Goal: Transaction & Acquisition: Purchase product/service

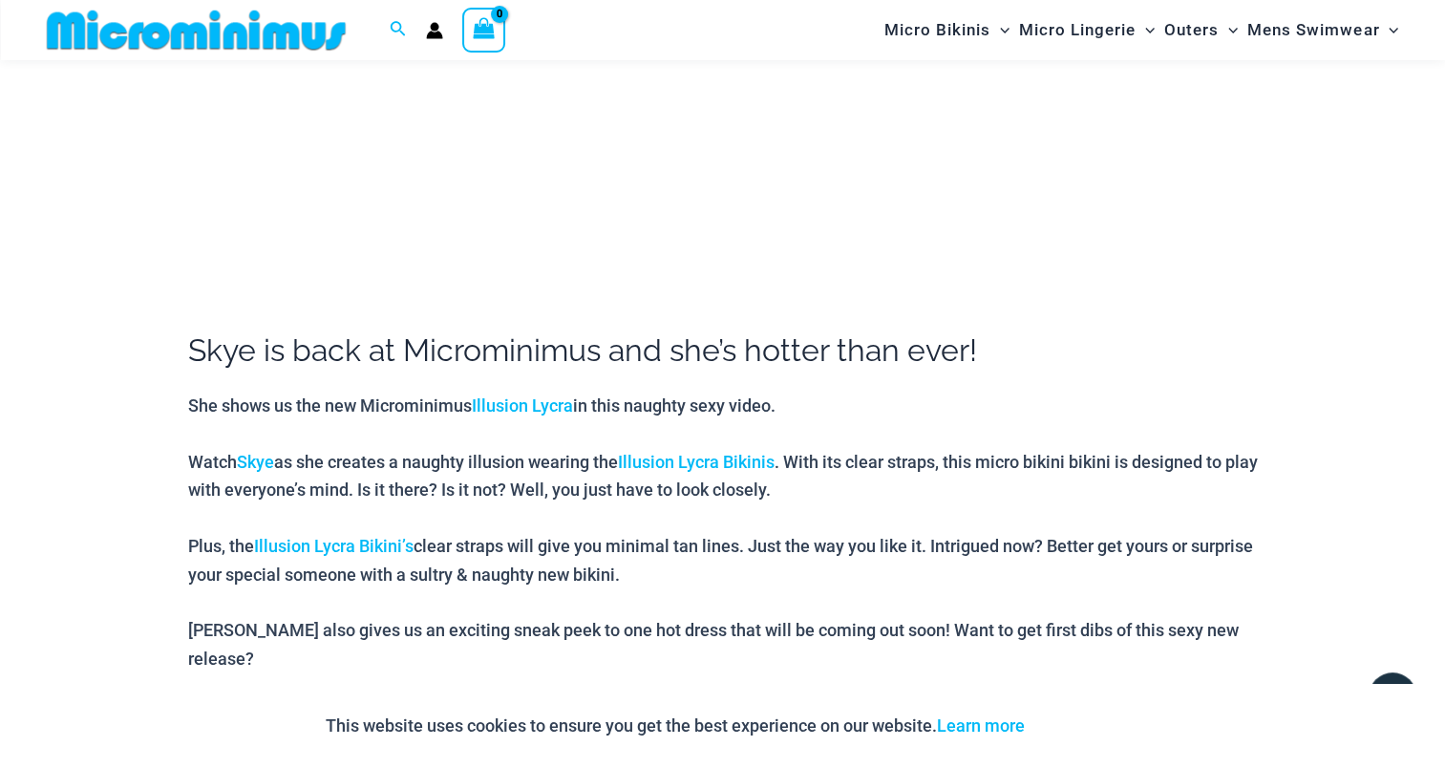
scroll to position [557, 0]
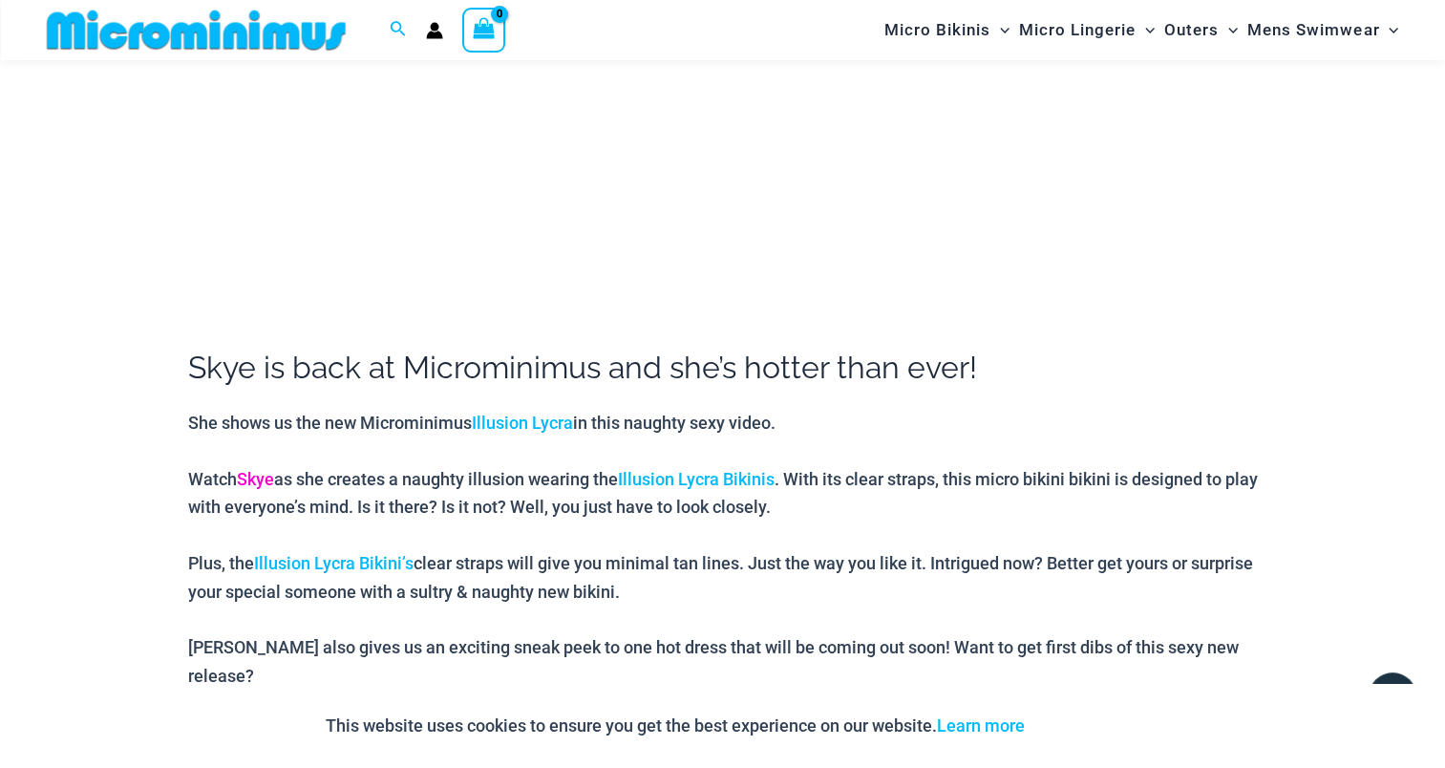
click at [259, 472] on link "Skye" at bounding box center [255, 479] width 37 height 20
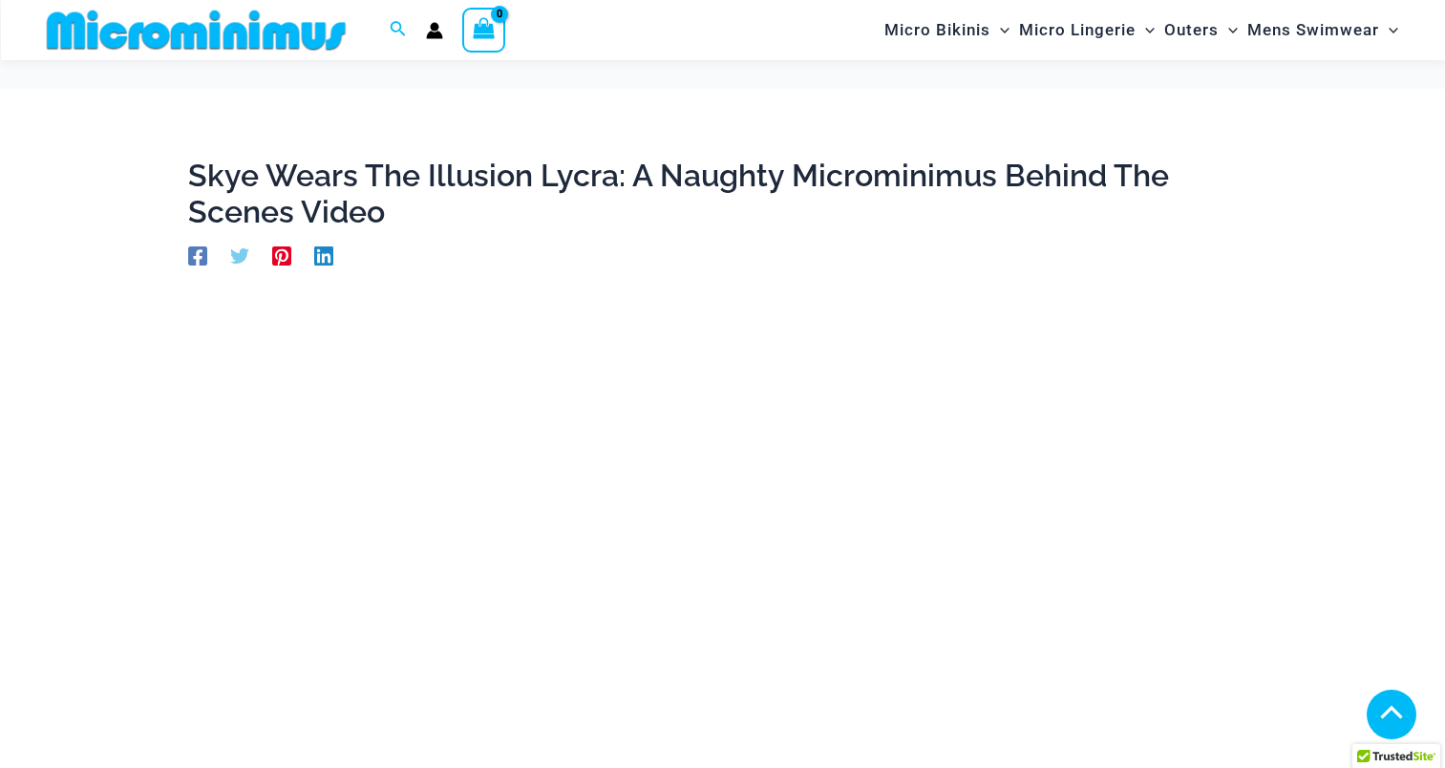
scroll to position [557, 0]
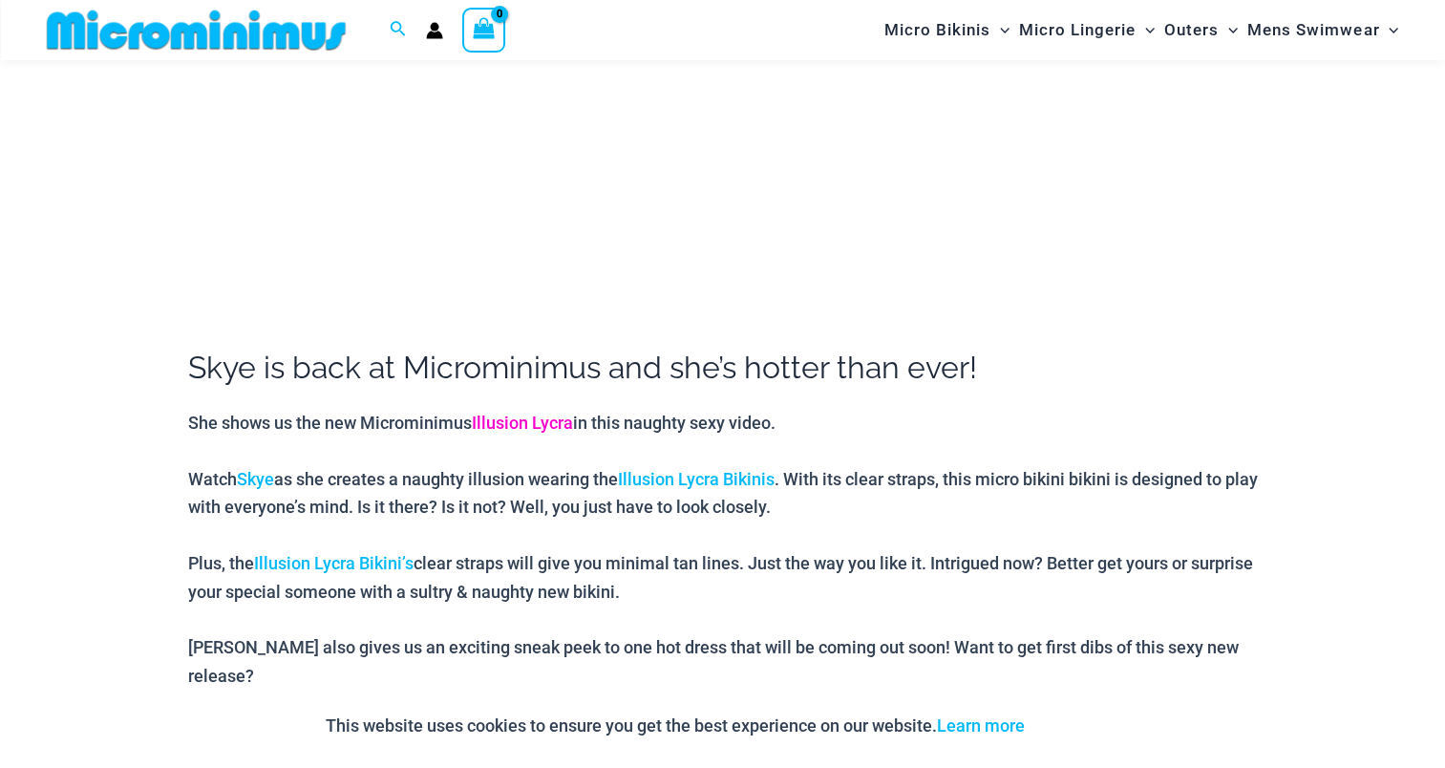
click at [520, 420] on link "Illusion Lycra" at bounding box center [522, 422] width 101 height 20
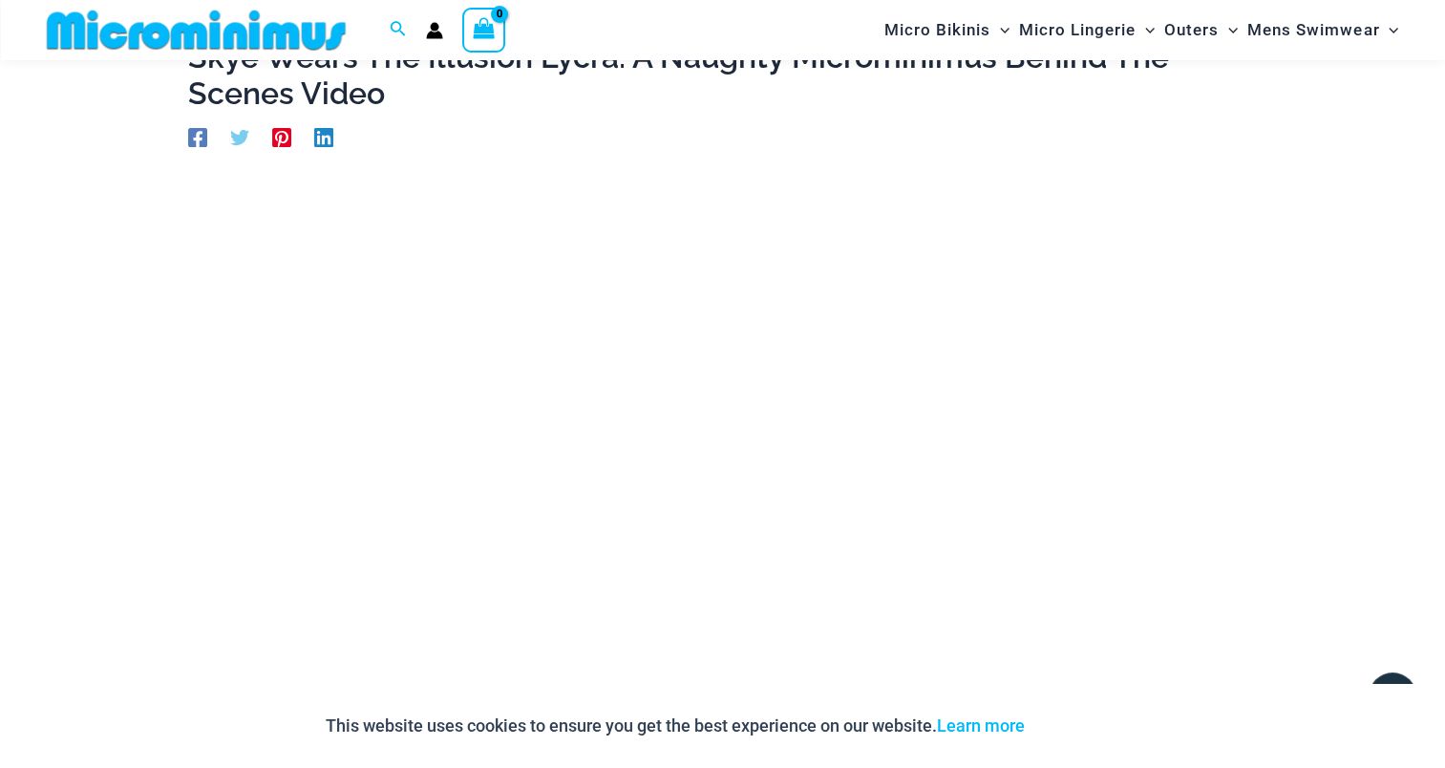
scroll to position [0, 0]
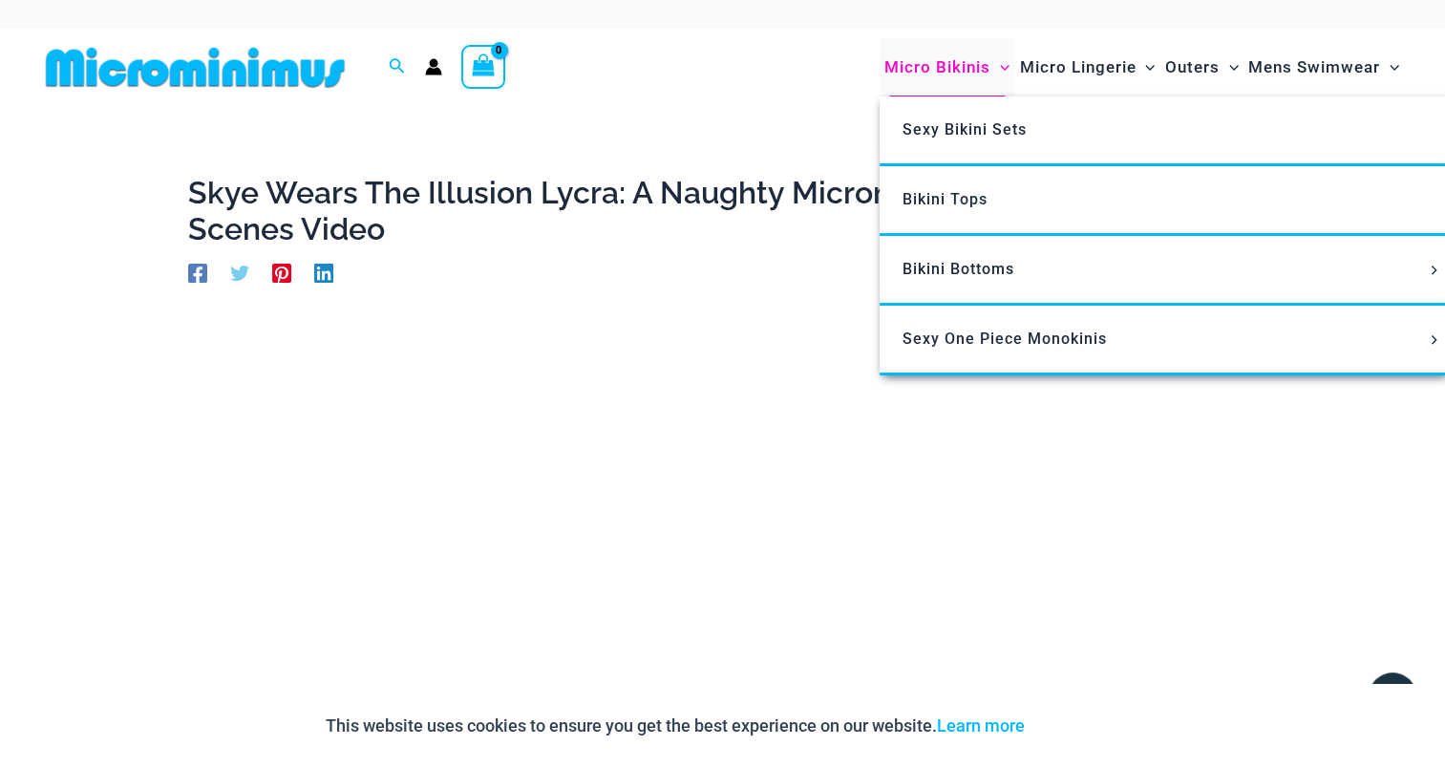
click at [941, 61] on span "Micro Bikinis" at bounding box center [937, 67] width 106 height 49
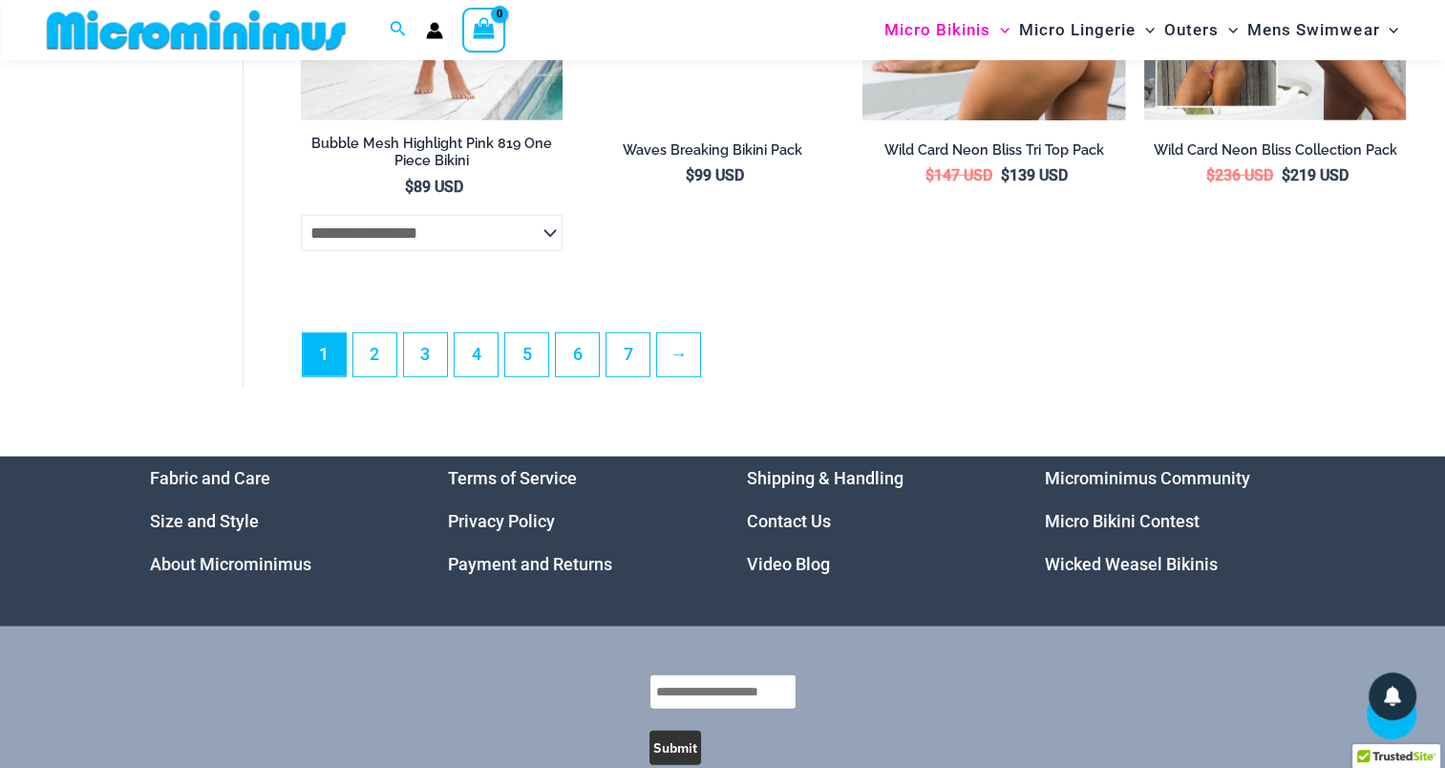
scroll to position [5043, 0]
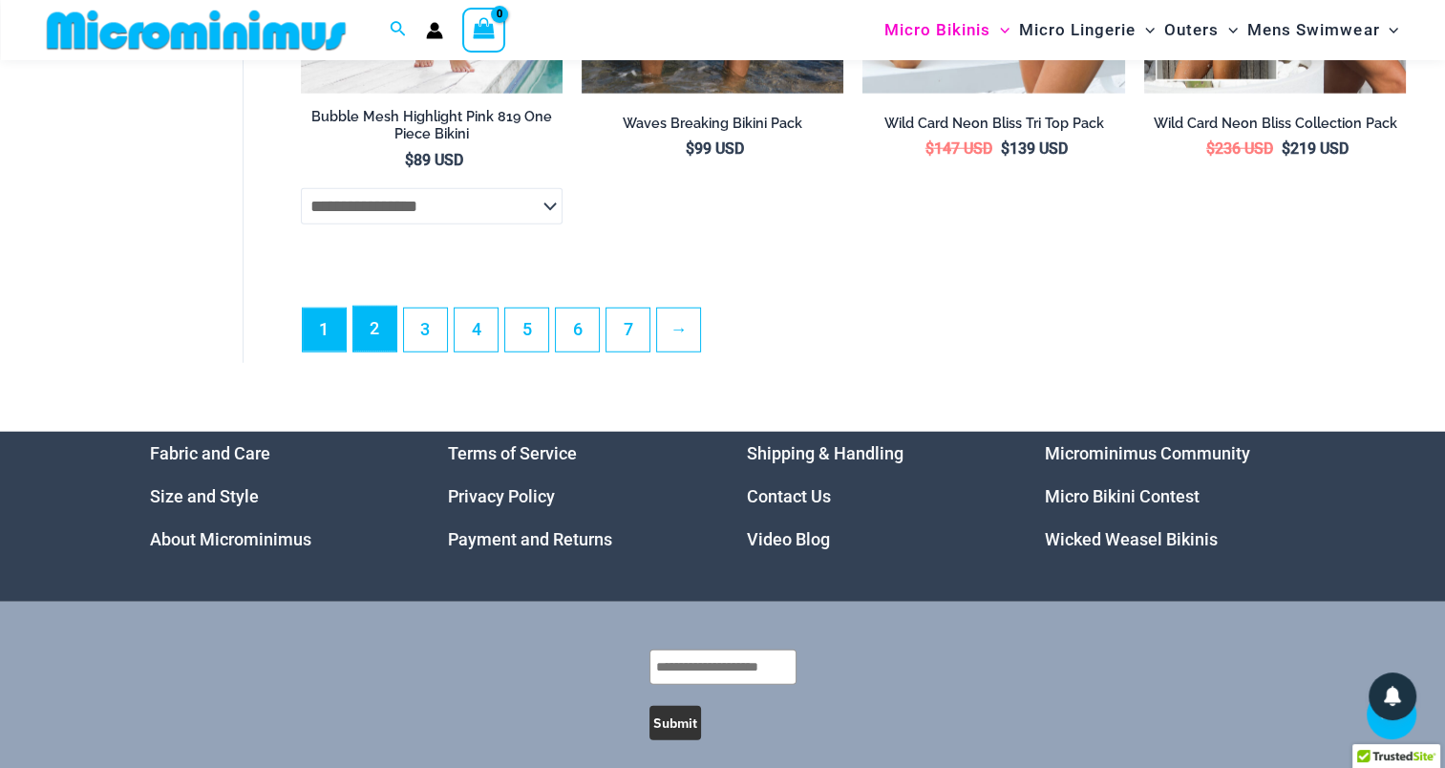
click at [367, 336] on link "2" at bounding box center [374, 329] width 43 height 45
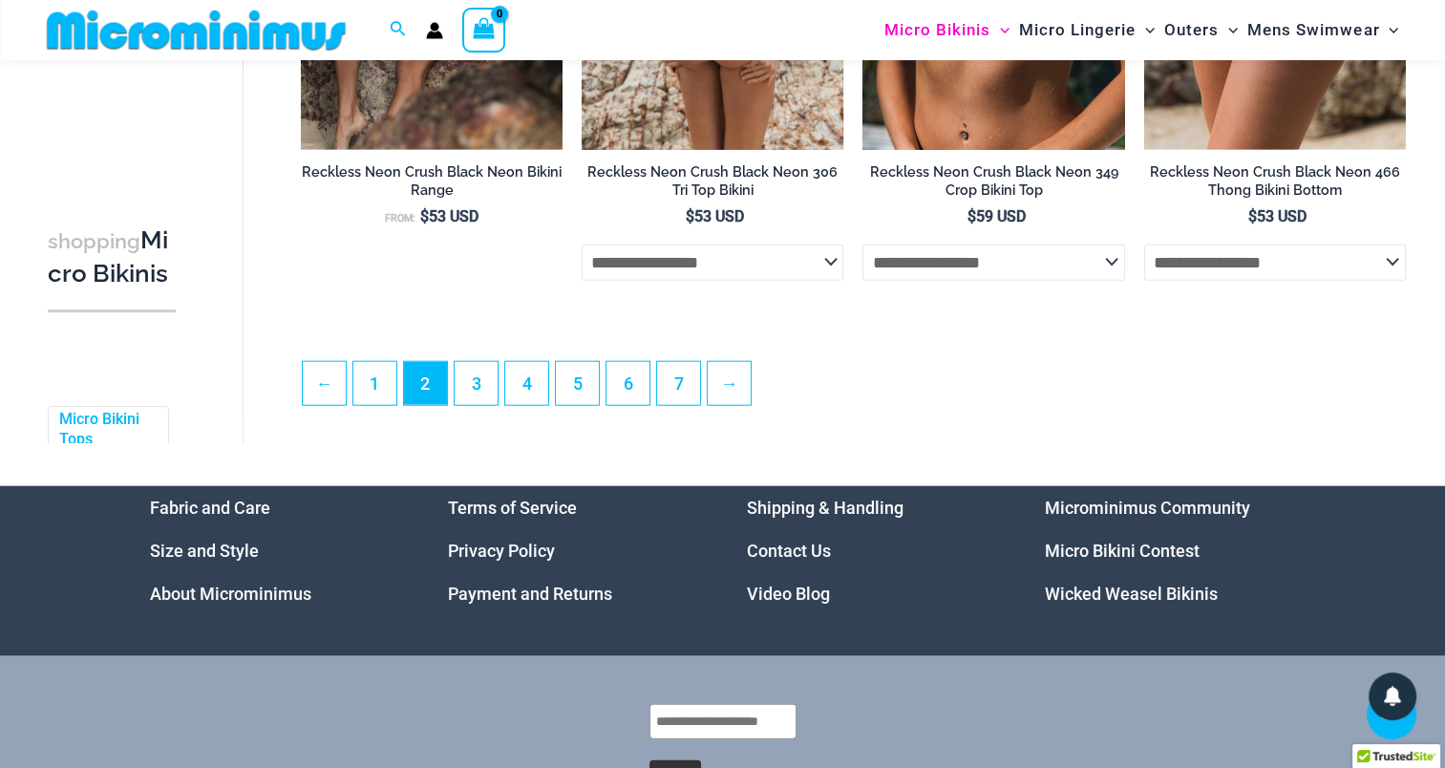
scroll to position [4566, 0]
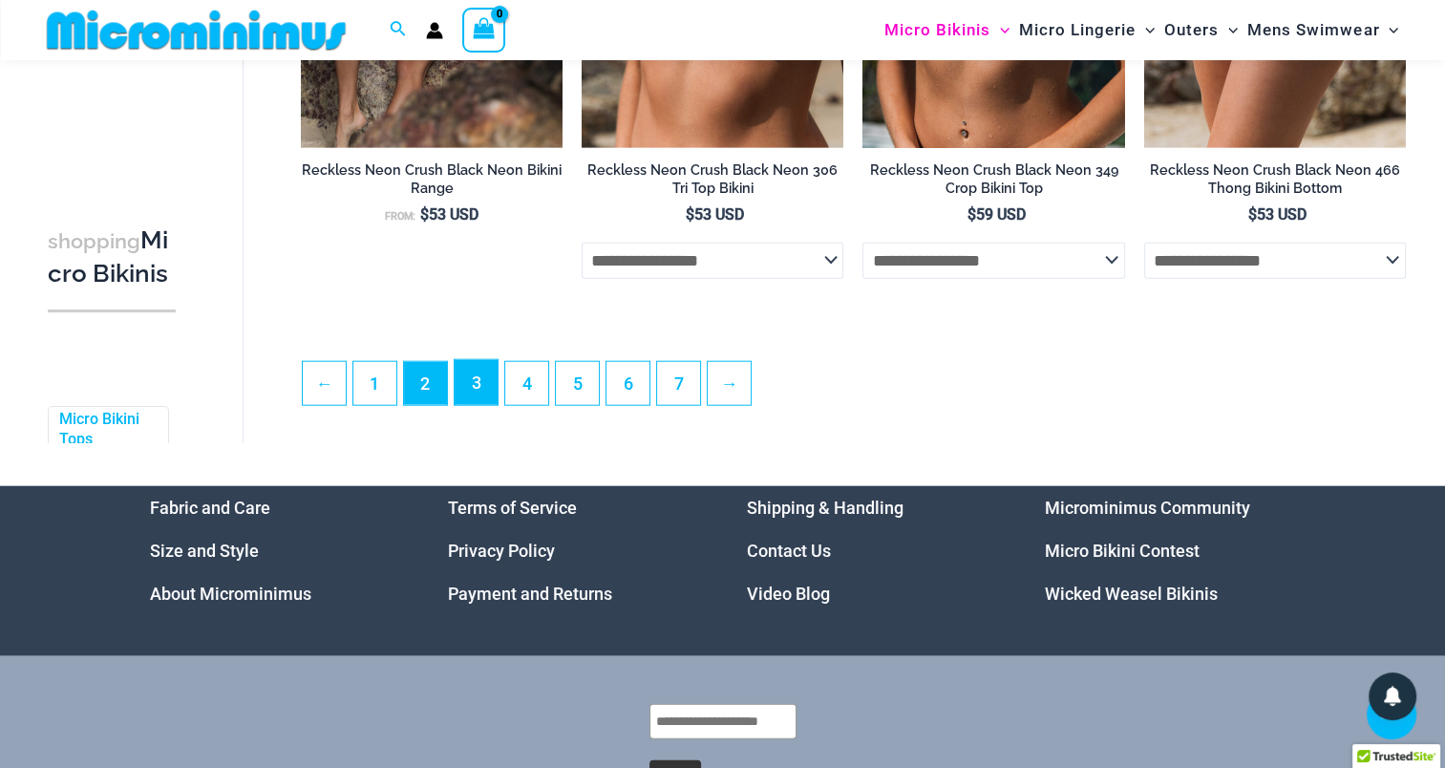
click at [474, 392] on link "3" at bounding box center [476, 382] width 43 height 45
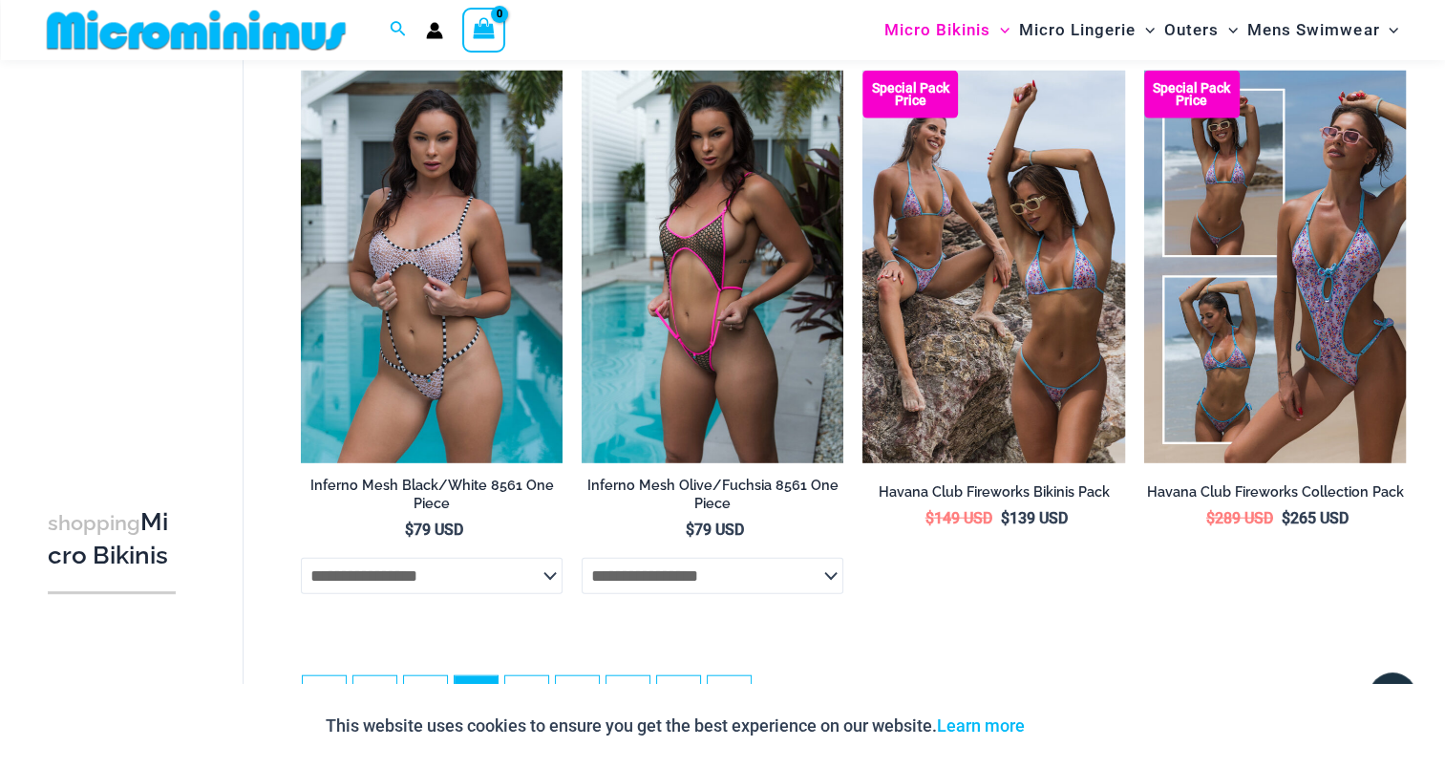
scroll to position [4471, 0]
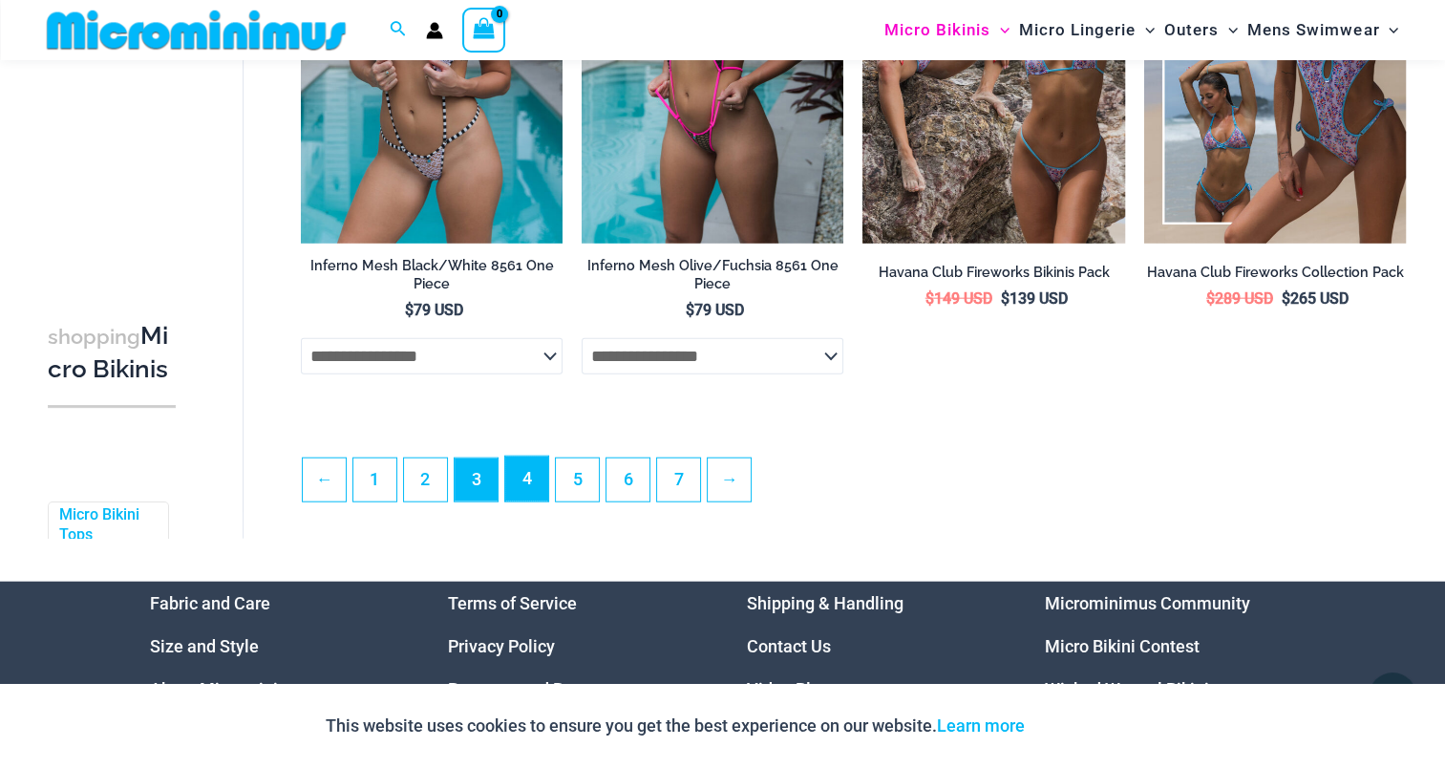
click at [542, 500] on link "4" at bounding box center [526, 478] width 43 height 45
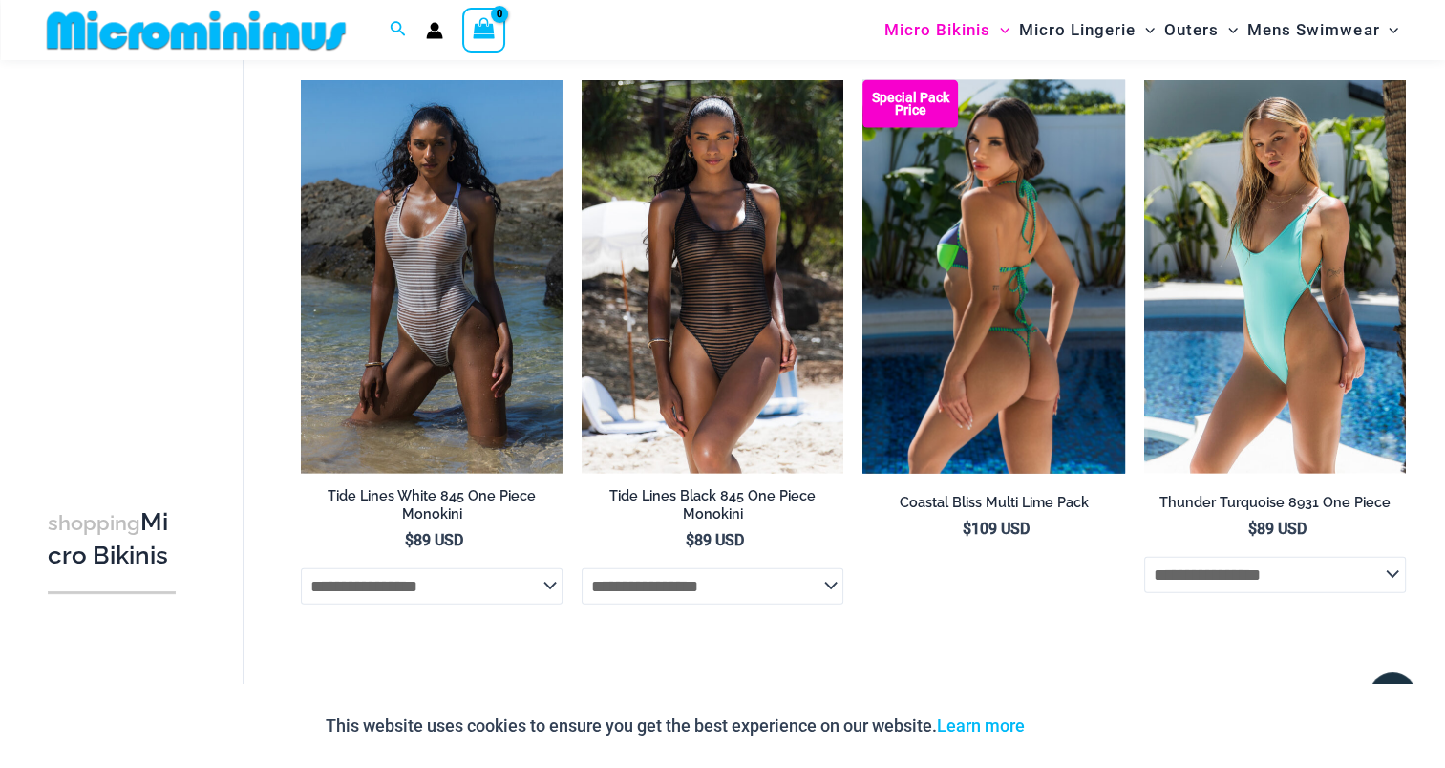
scroll to position [4389, 0]
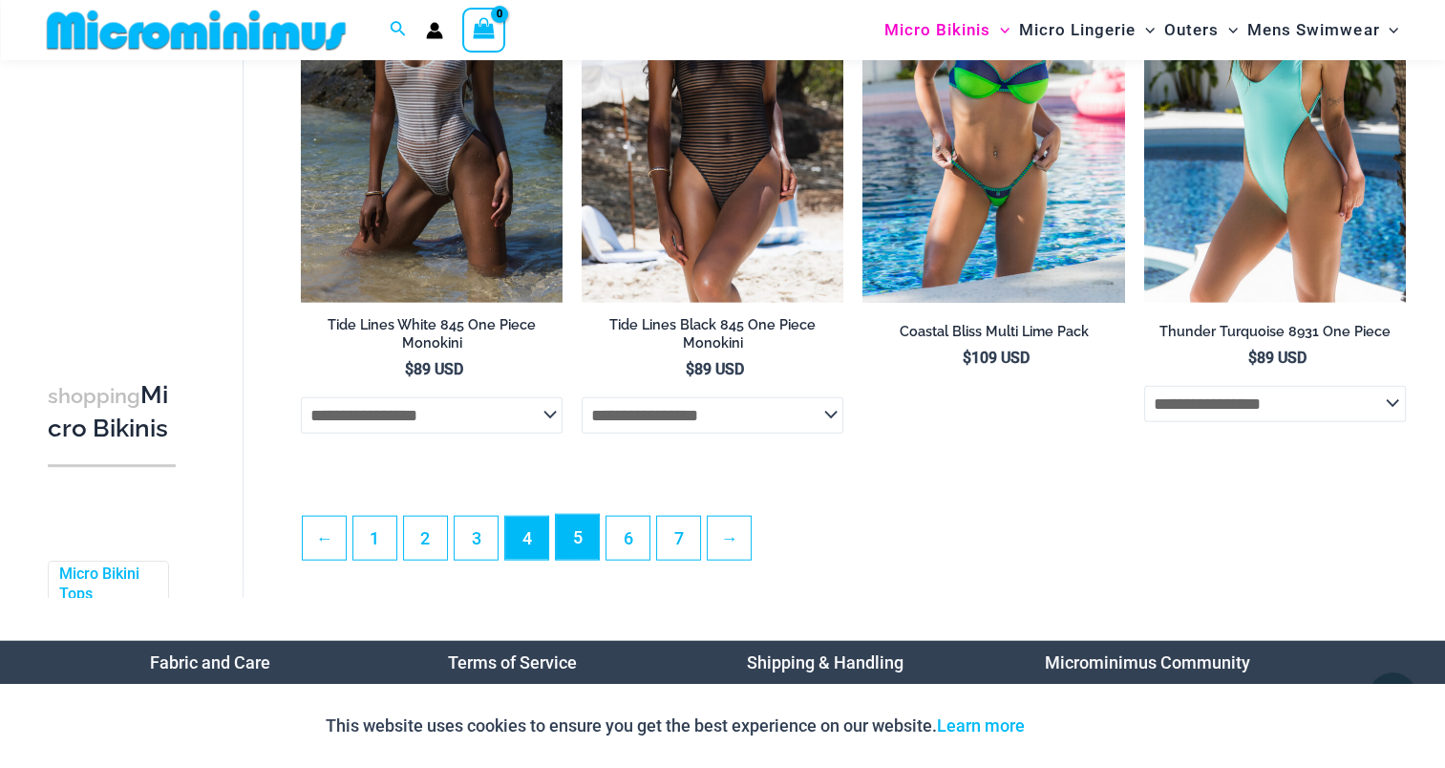
click at [573, 545] on link "5" at bounding box center [577, 537] width 43 height 45
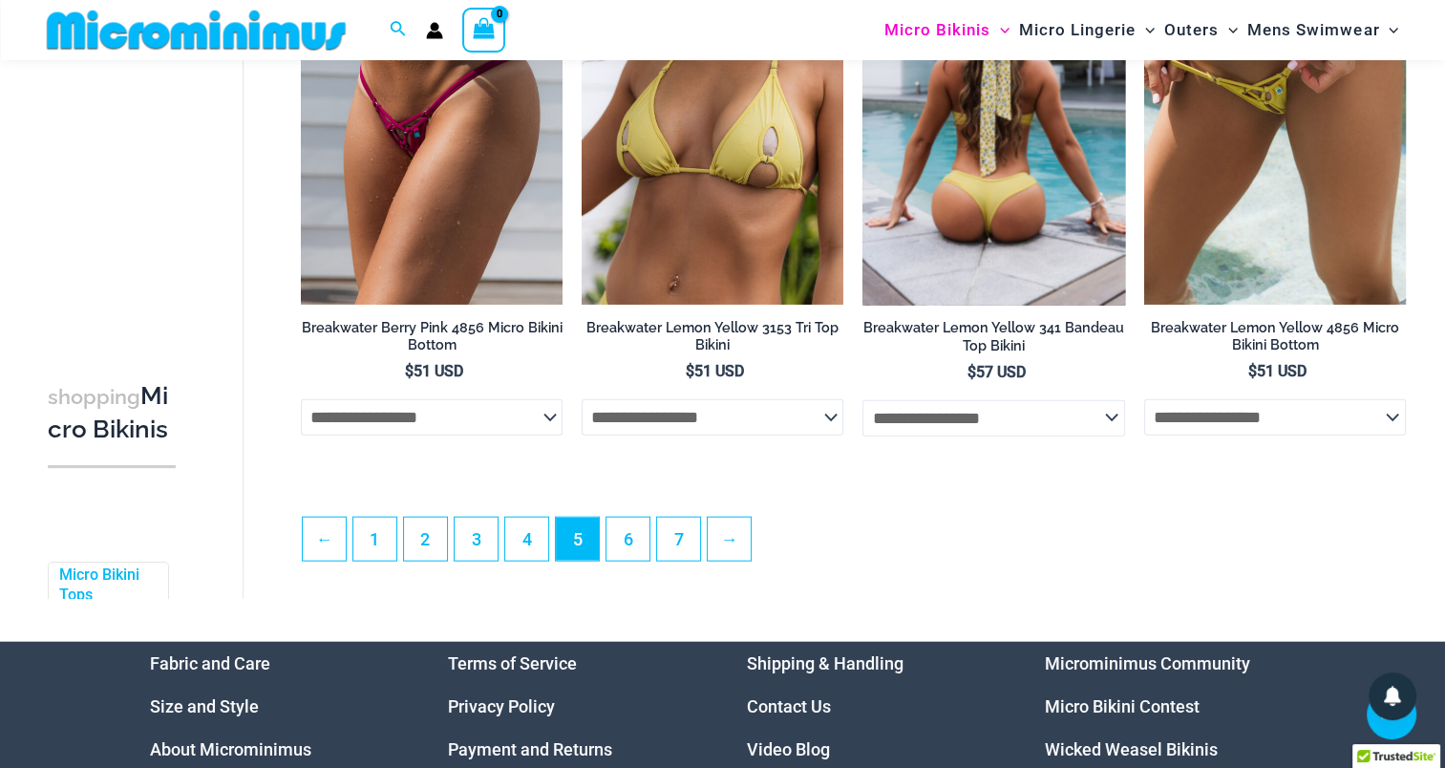
scroll to position [4484, 0]
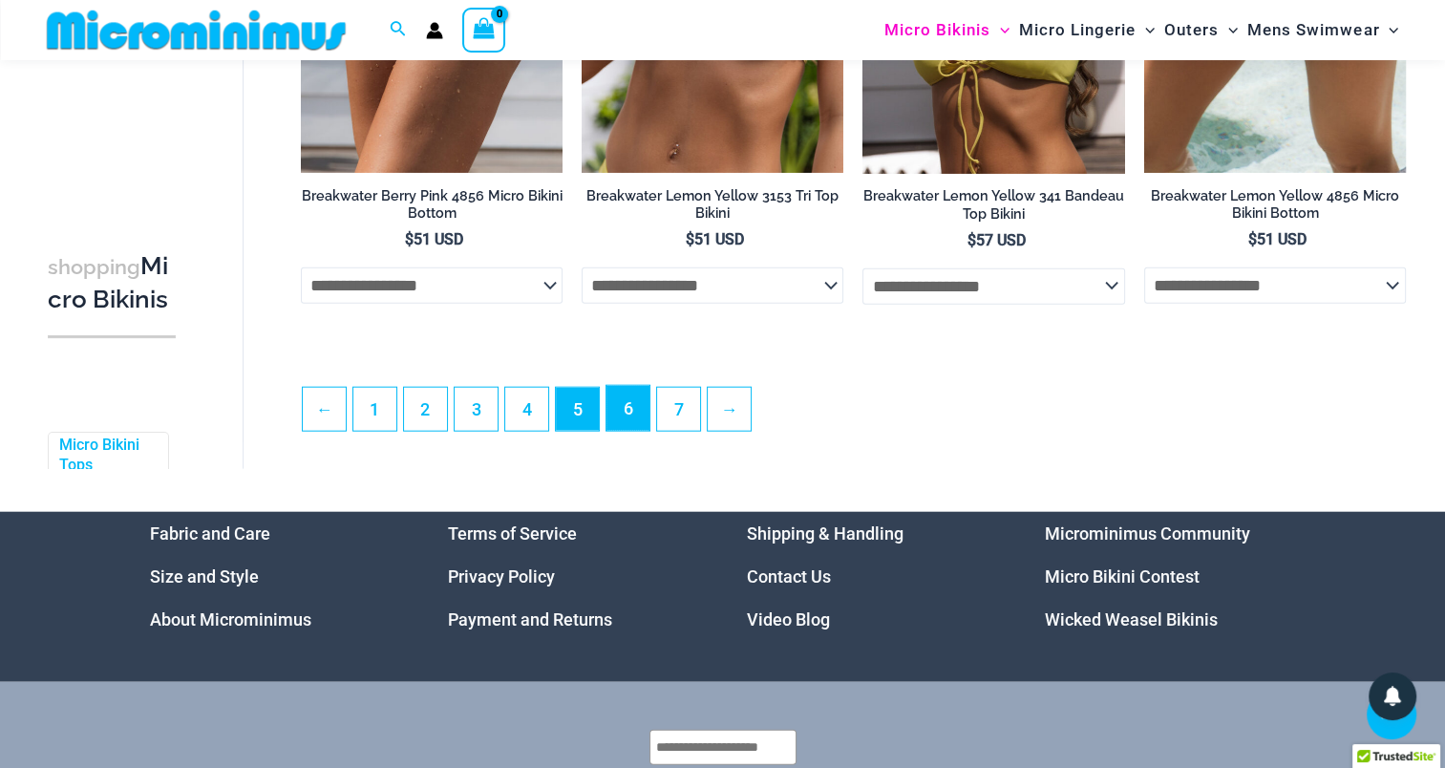
click at [636, 406] on link "6" at bounding box center [627, 408] width 43 height 45
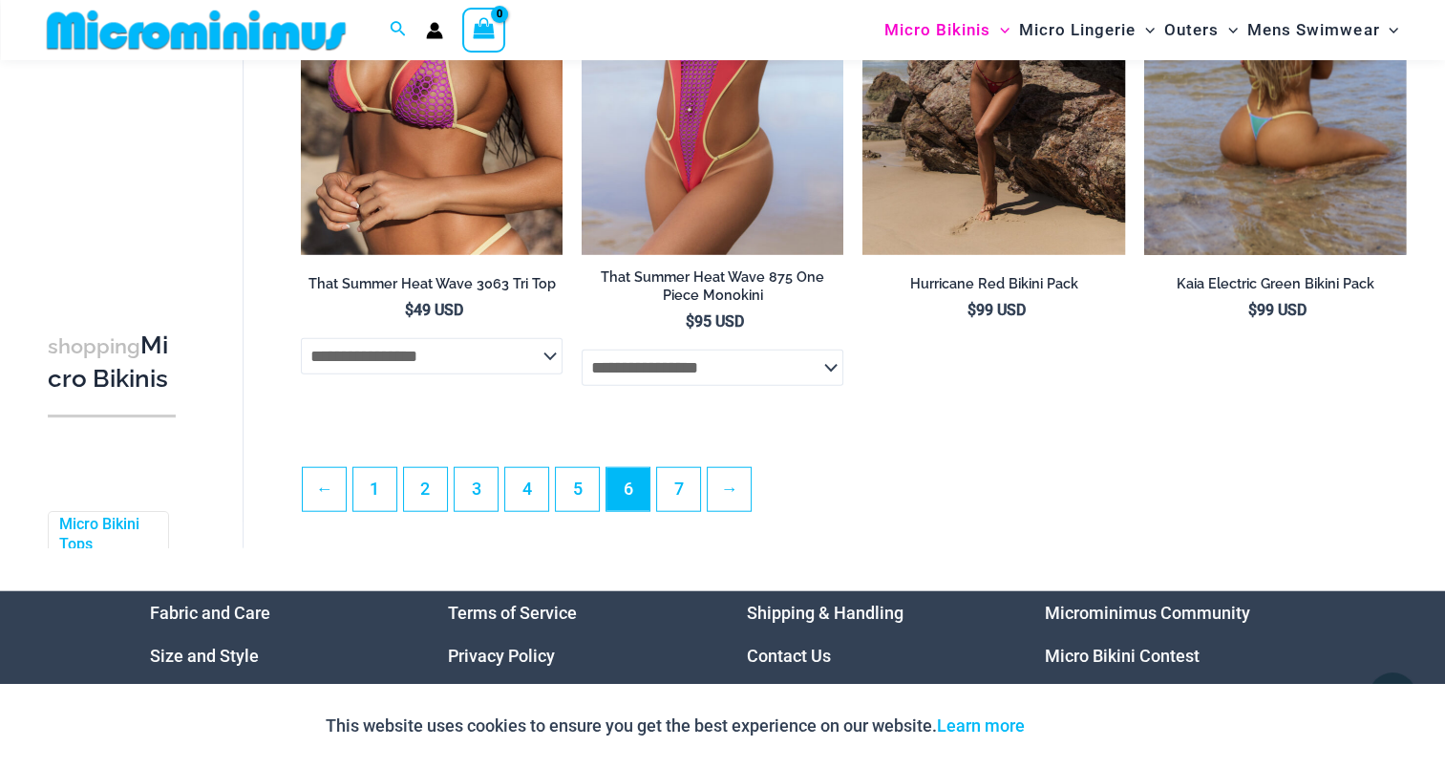
scroll to position [4736, 0]
